Goal: Task Accomplishment & Management: Manage account settings

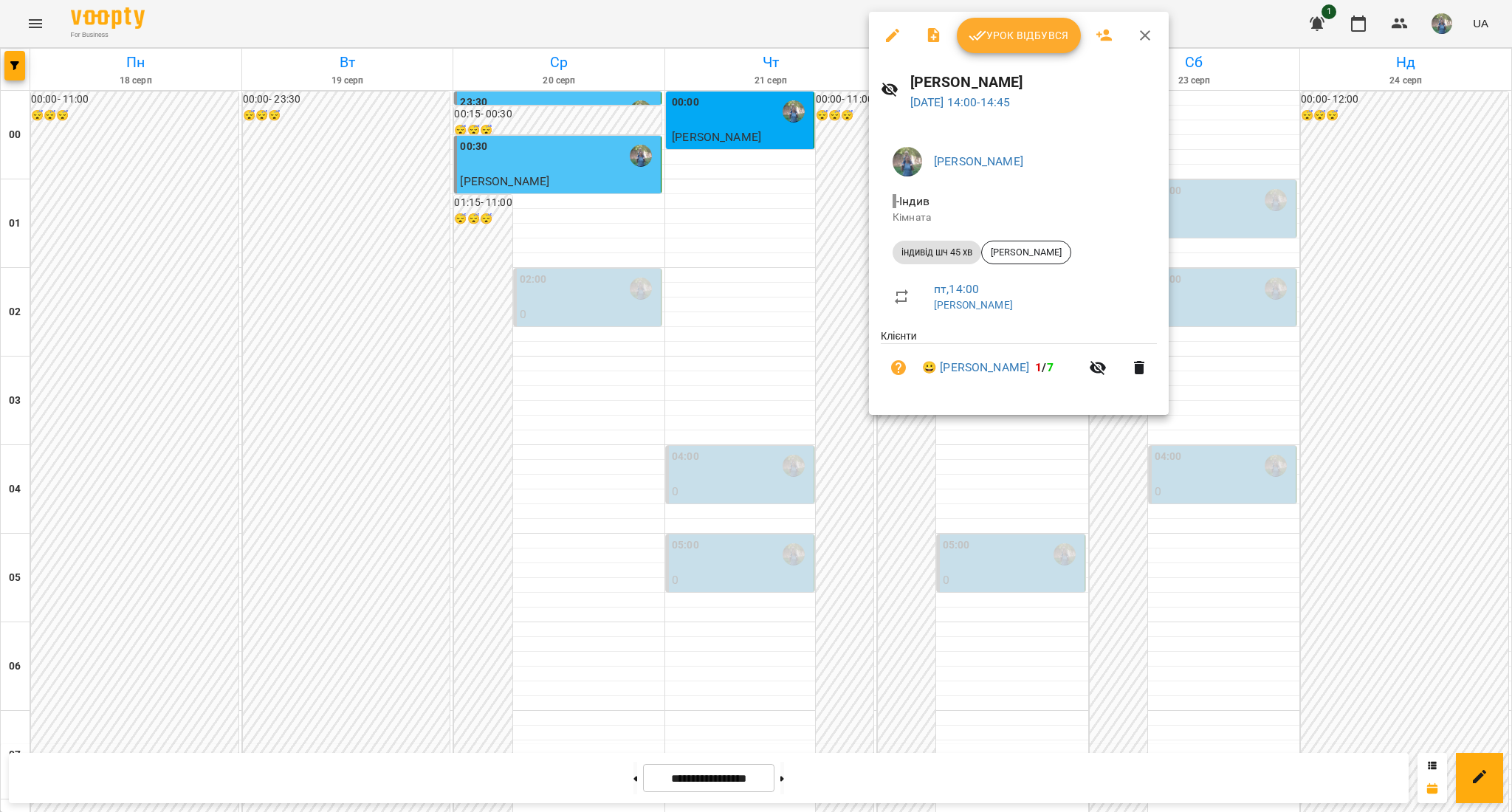
scroll to position [985, 0]
click at [813, 561] on div at bounding box center [756, 406] width 1512 height 812
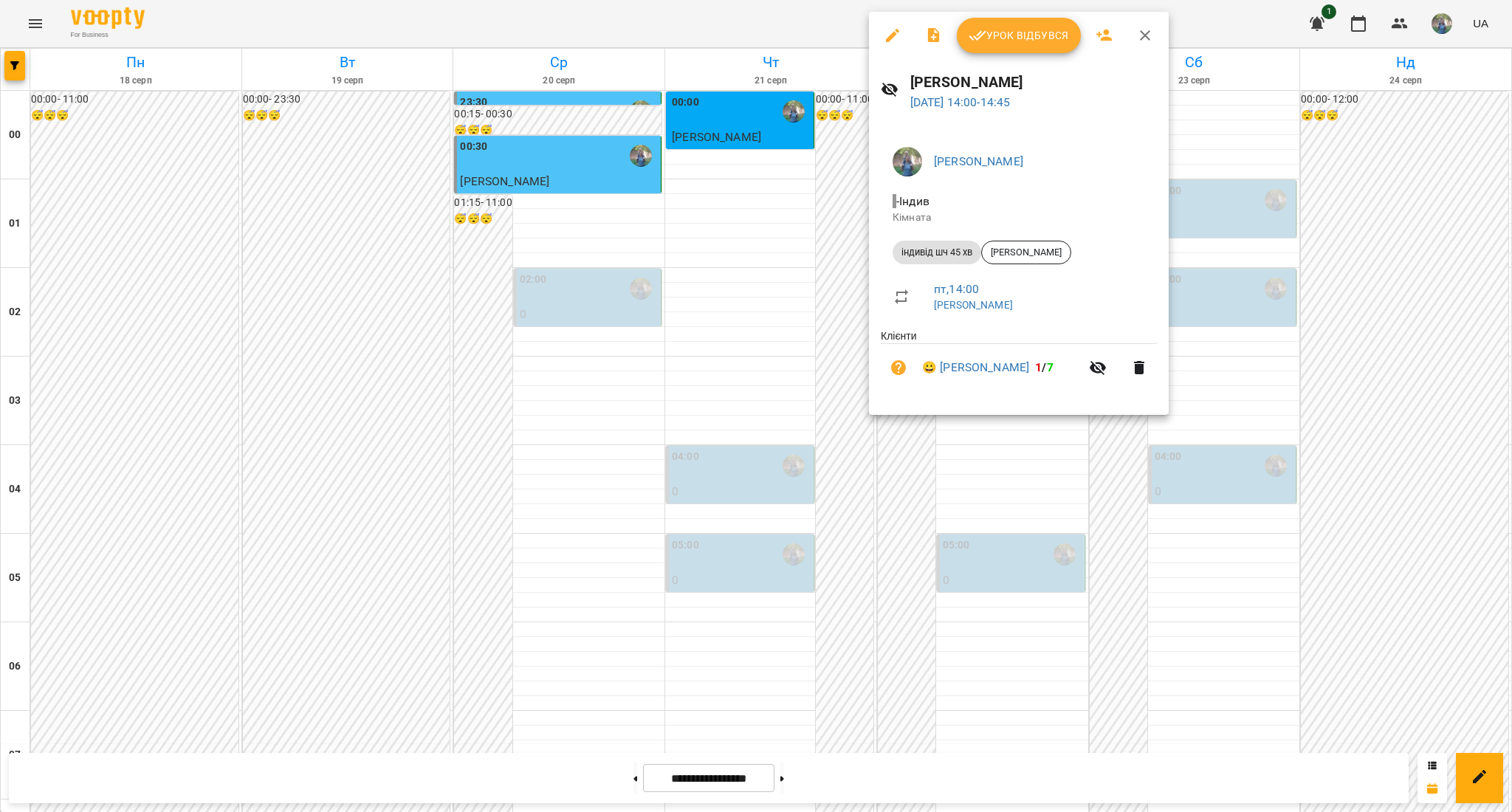
click at [1012, 24] on button "Урок відбувся" at bounding box center [1018, 36] width 124 height 36
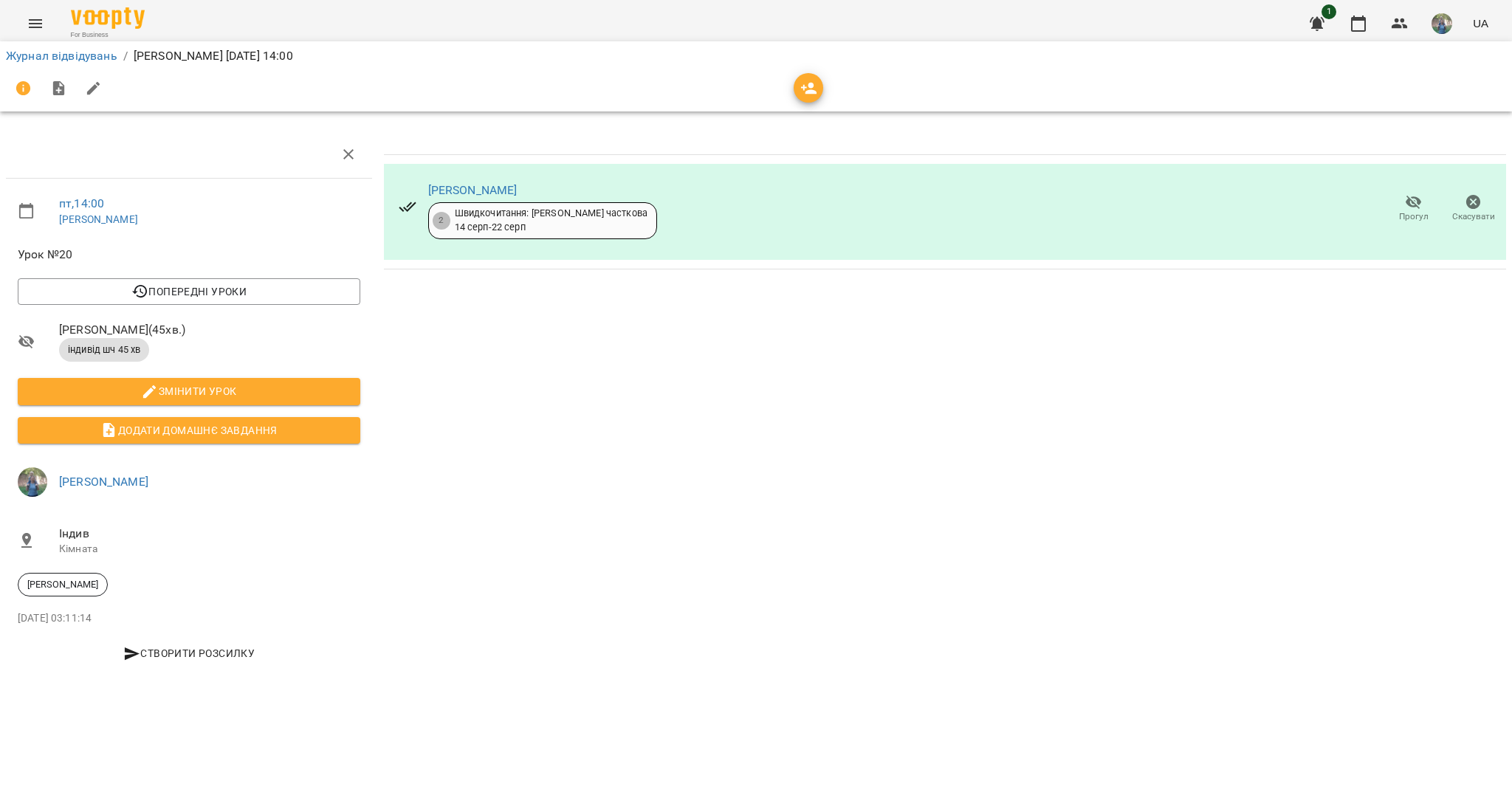
drag, startPoint x: 555, startPoint y: 192, endPoint x: 424, endPoint y: 192, distance: 131.0
click at [424, 192] on div "[PERSON_NAME] 2 Швидкочитання: Індив часткова [DATE] - [DATE]" at bounding box center [528, 209] width 282 height 84
copy link "[PERSON_NAME]"
click at [44, 58] on link "Журнал відвідувань" at bounding box center [61, 55] width 111 height 14
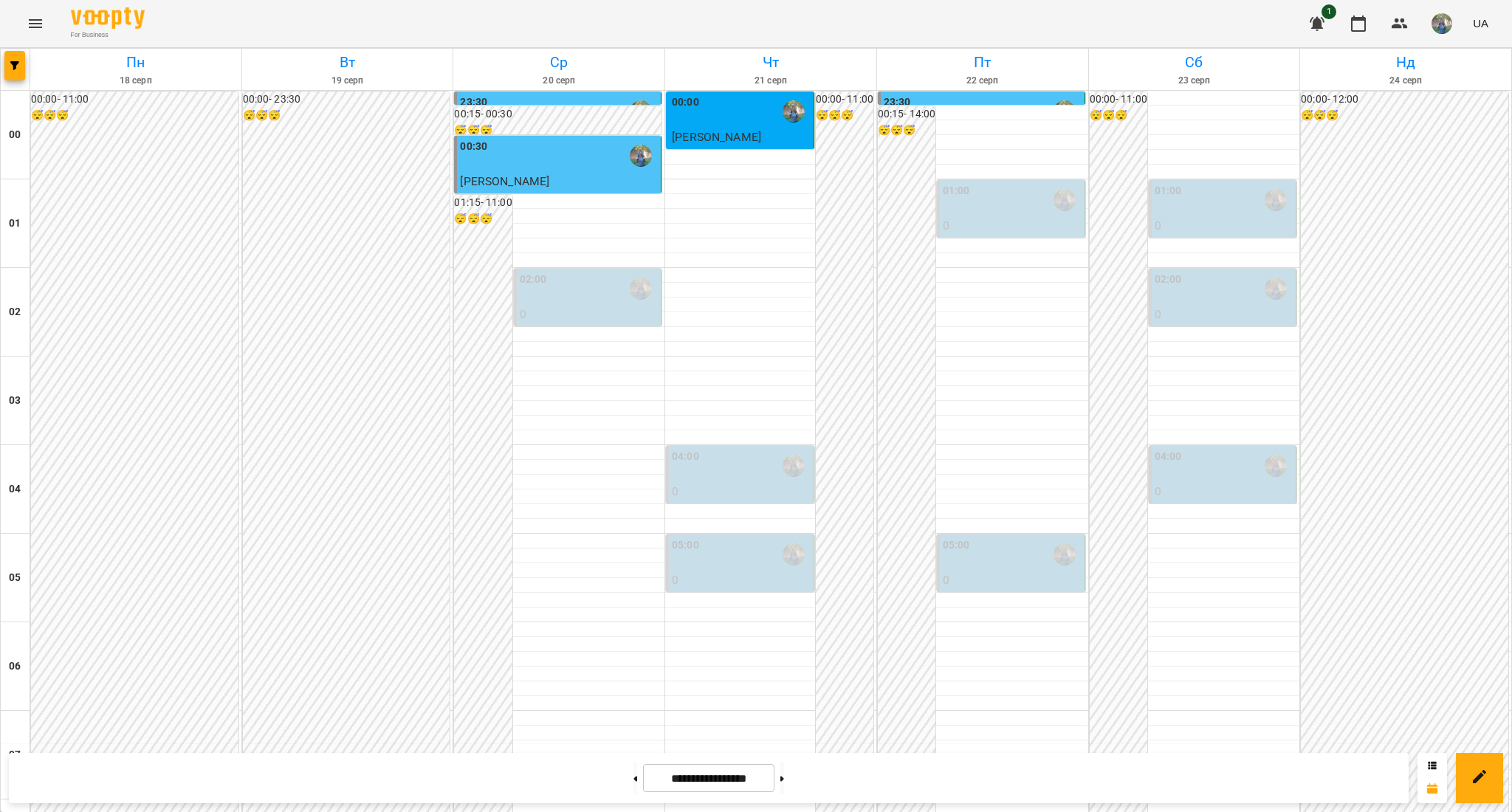
scroll to position [1471, 0]
